Goal: Task Accomplishment & Management: Complete application form

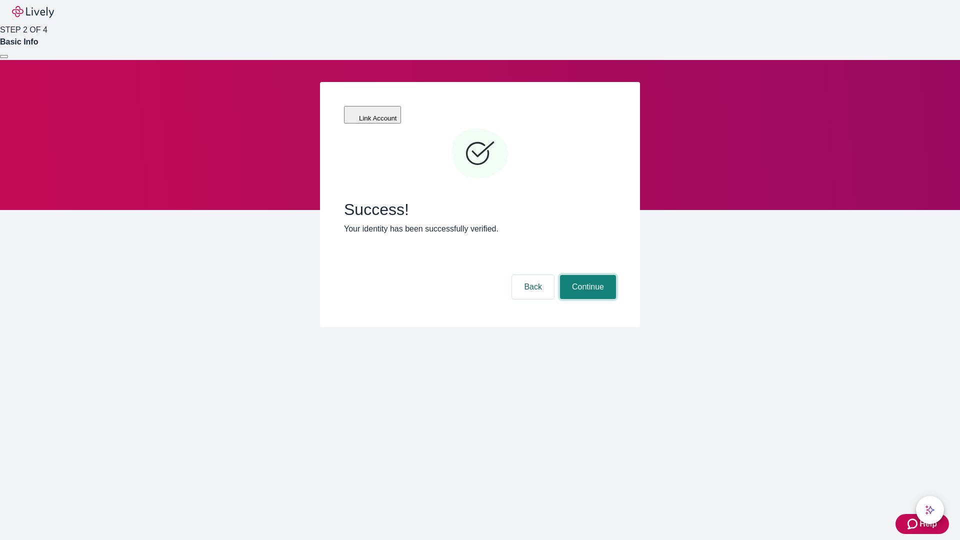
click at [587, 275] on button "Continue" at bounding box center [588, 287] width 56 height 24
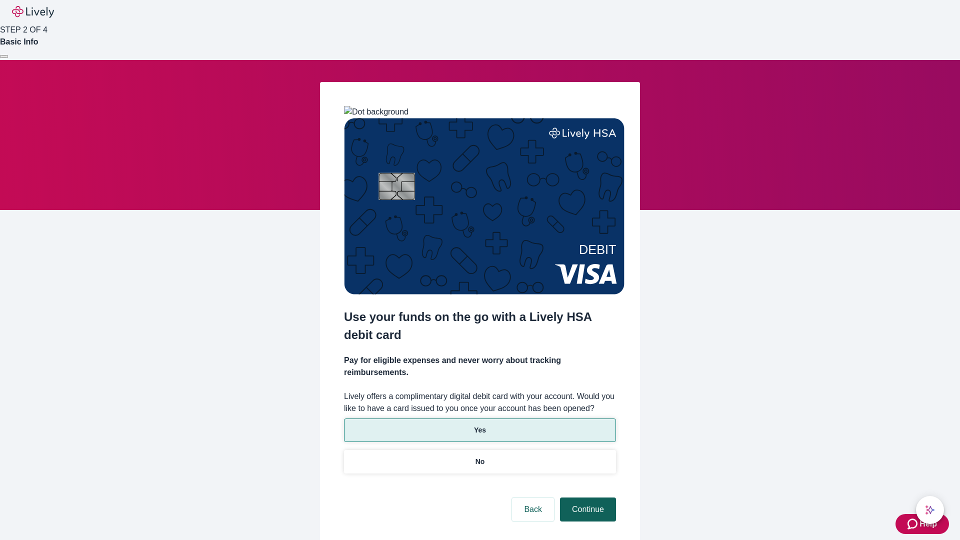
click at [480, 425] on p "Yes" at bounding box center [480, 430] width 12 height 11
click at [587, 498] on button "Continue" at bounding box center [588, 510] width 56 height 24
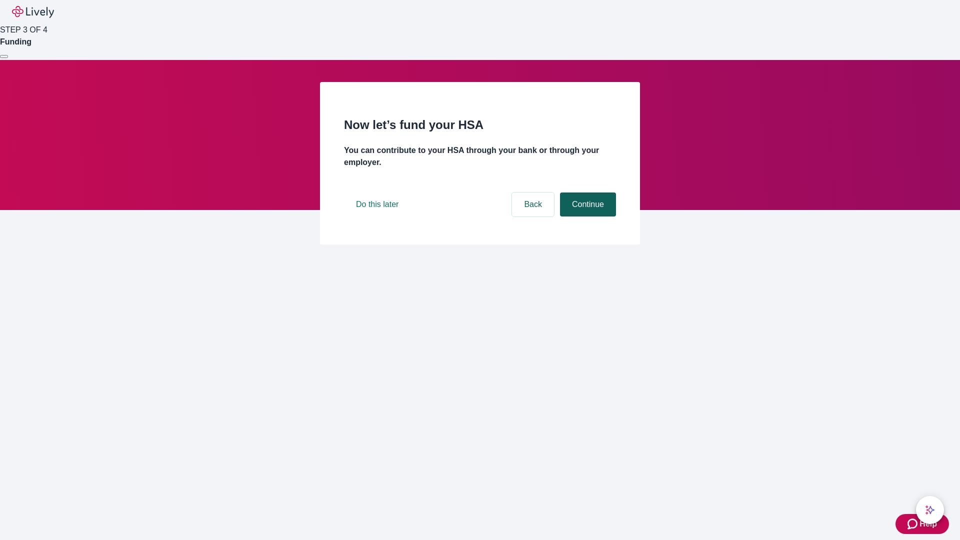
click at [587, 217] on button "Continue" at bounding box center [588, 205] width 56 height 24
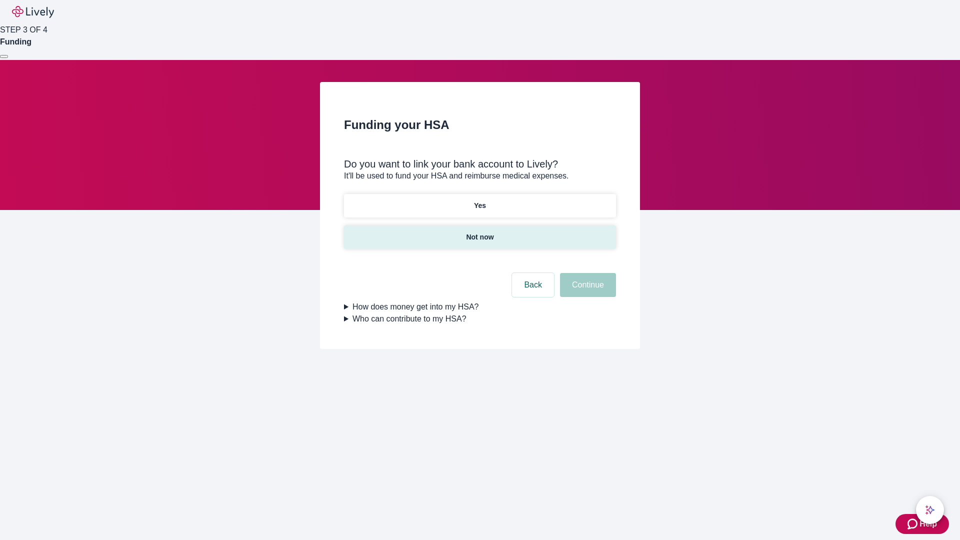
click at [480, 232] on p "Not now" at bounding box center [480, 237] width 28 height 11
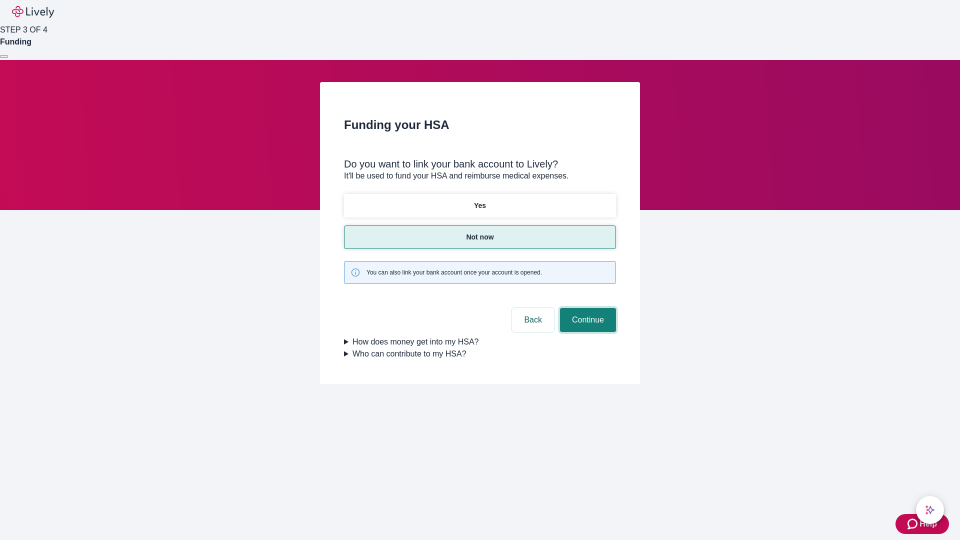
click at [587, 308] on button "Continue" at bounding box center [588, 320] width 56 height 24
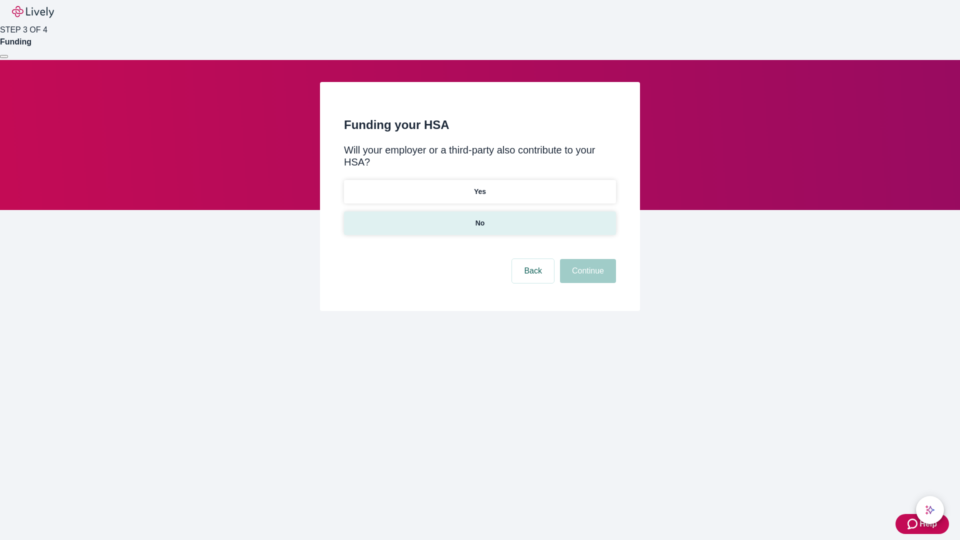
click at [480, 218] on p "No" at bounding box center [481, 223] width 10 height 11
click at [587, 259] on button "Continue" at bounding box center [588, 271] width 56 height 24
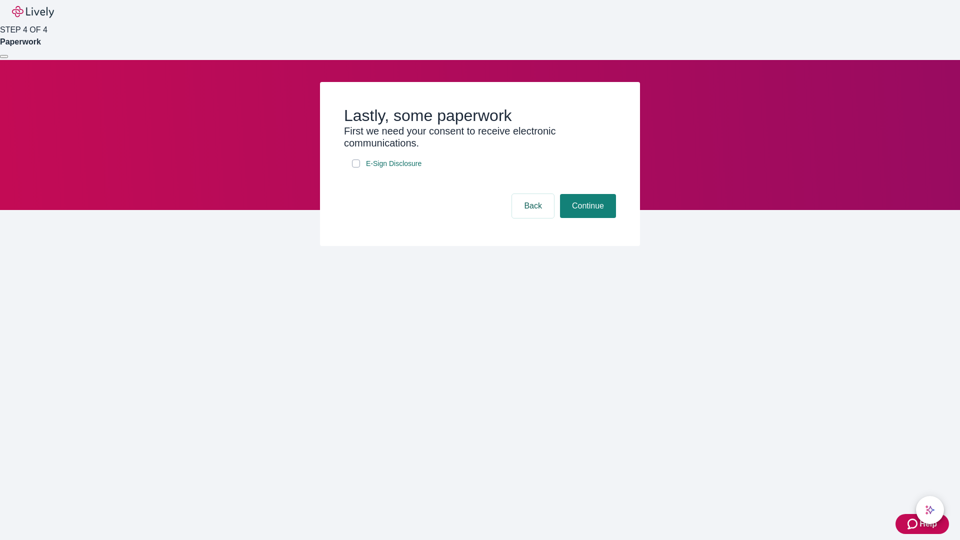
click at [356, 168] on input "E-Sign Disclosure" at bounding box center [356, 164] width 8 height 8
checkbox input "true"
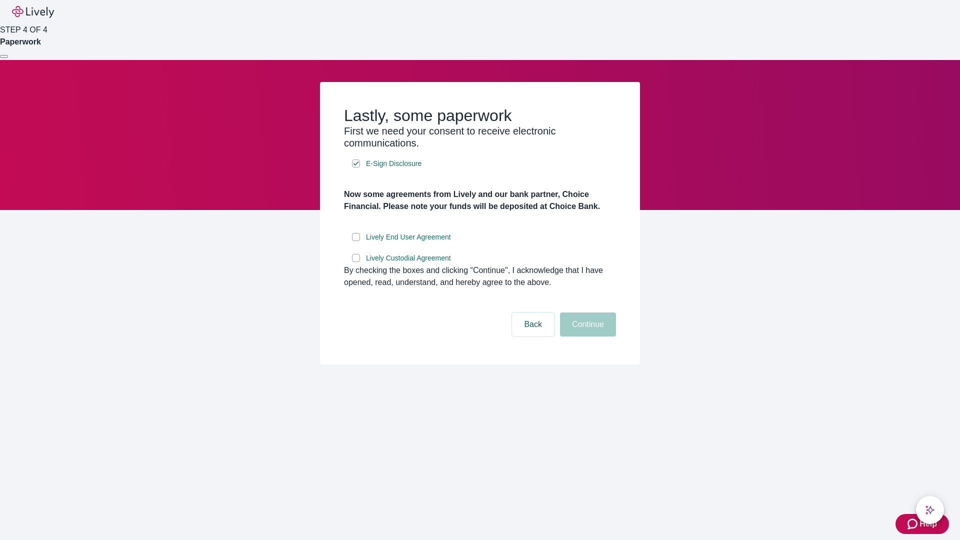
click at [356, 241] on input "Lively End User Agreement" at bounding box center [356, 237] width 8 height 8
checkbox input "true"
click at [356, 262] on input "Lively Custodial Agreement" at bounding box center [356, 258] width 8 height 8
checkbox input "true"
click at [587, 337] on button "Continue" at bounding box center [588, 325] width 56 height 24
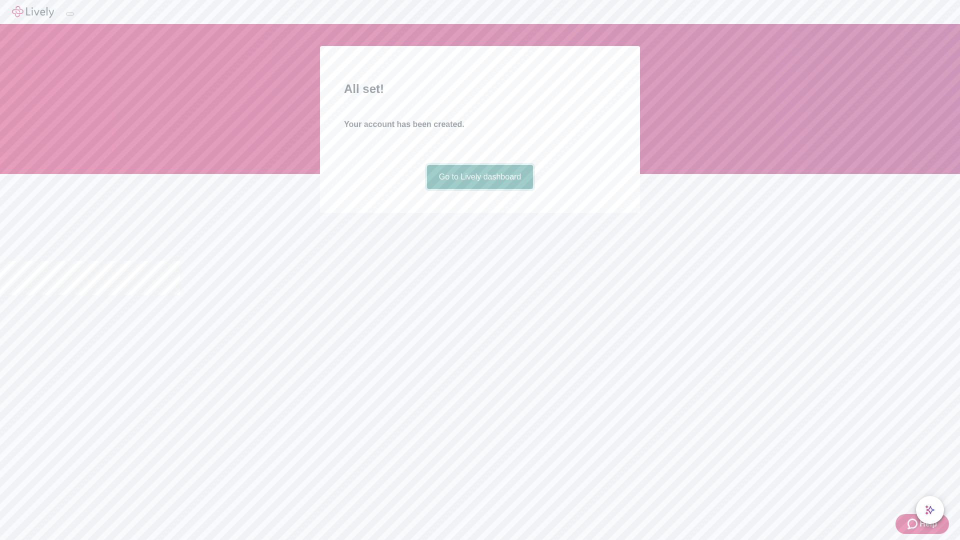
click at [480, 189] on link "Go to Lively dashboard" at bounding box center [480, 177] width 107 height 24
